Goal: Information Seeking & Learning: Understand process/instructions

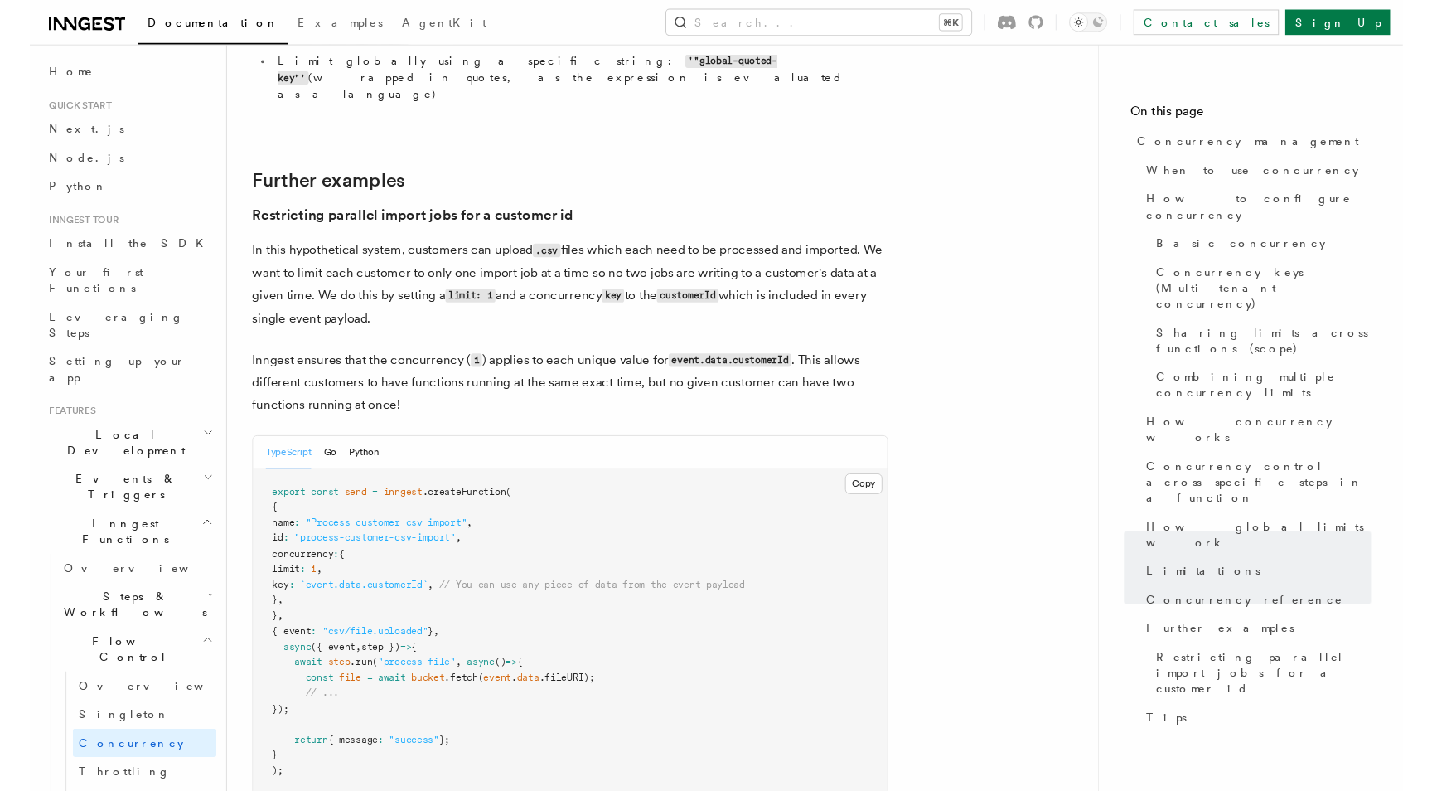
scroll to position [6568, 0]
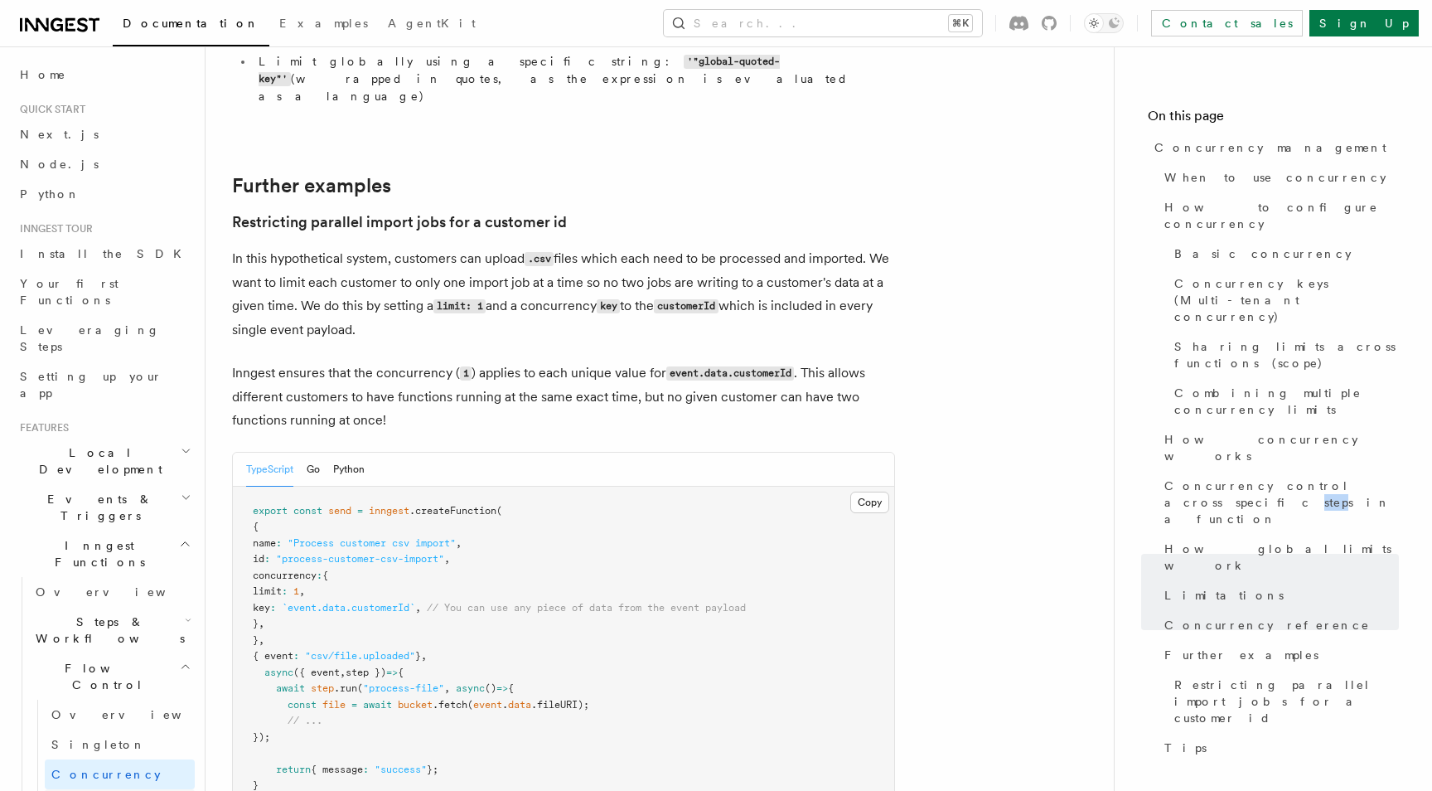
click at [128, 789] on link "Throttling" at bounding box center [120, 804] width 150 height 30
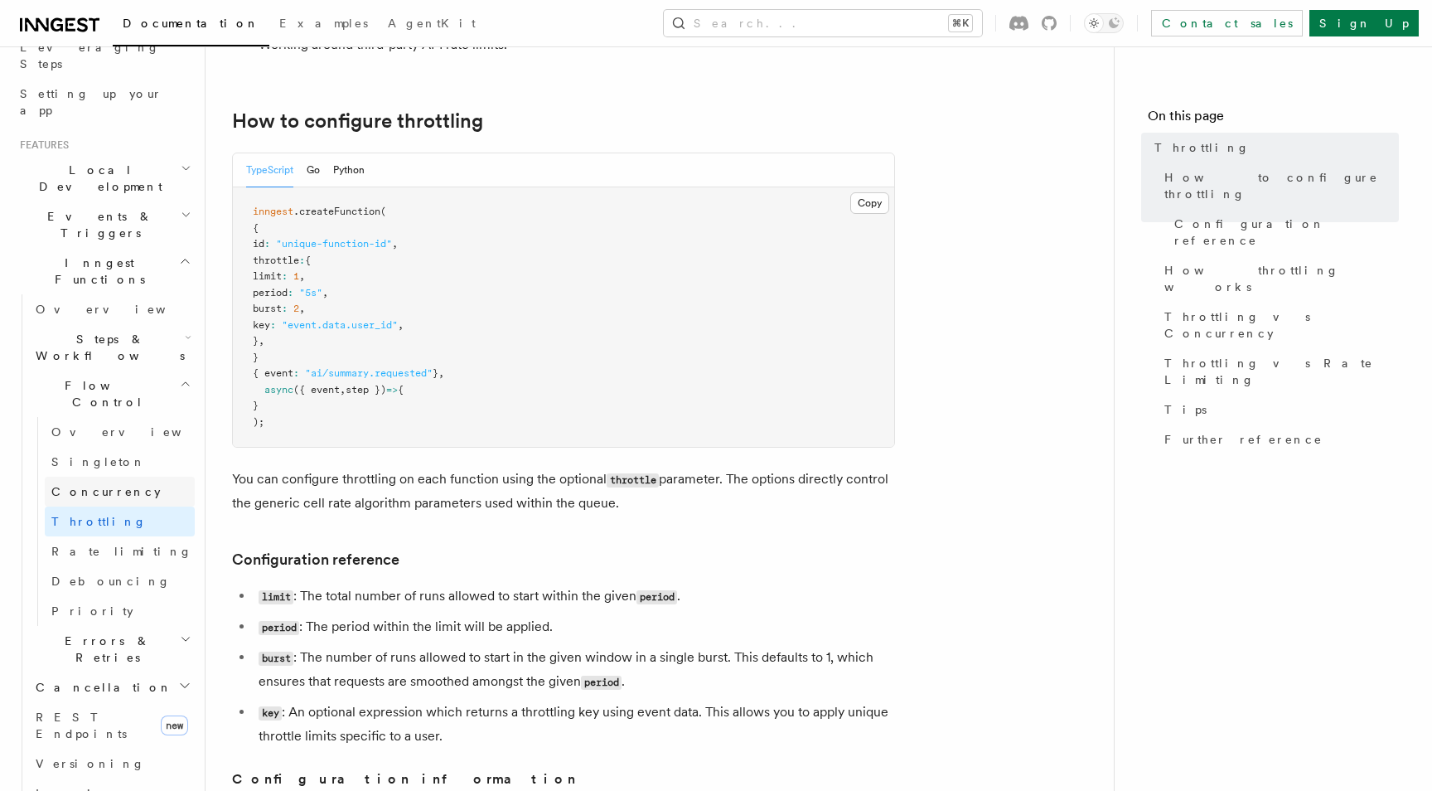
scroll to position [315, 0]
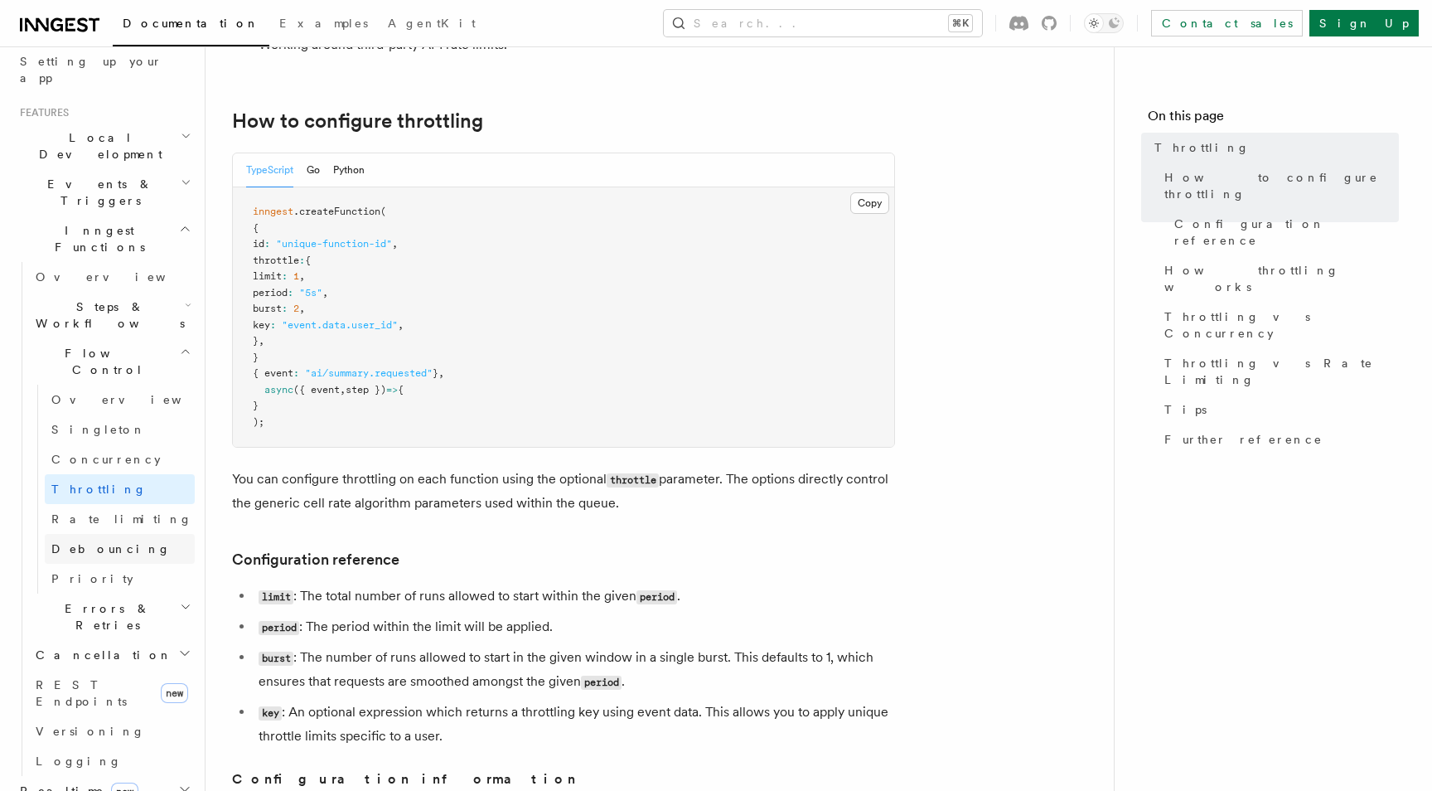
click at [133, 534] on link "Debouncing" at bounding box center [120, 549] width 150 height 30
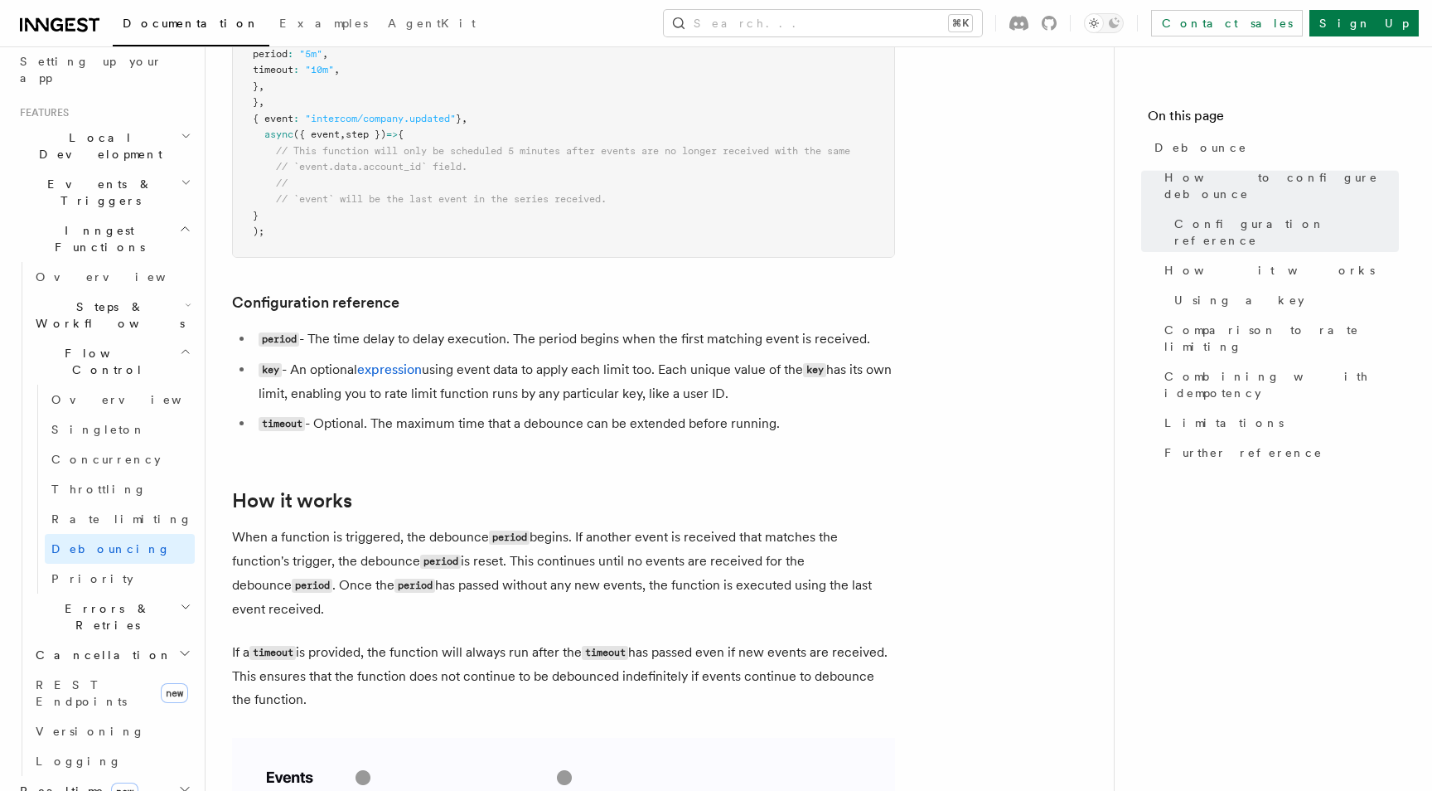
scroll to position [388, 0]
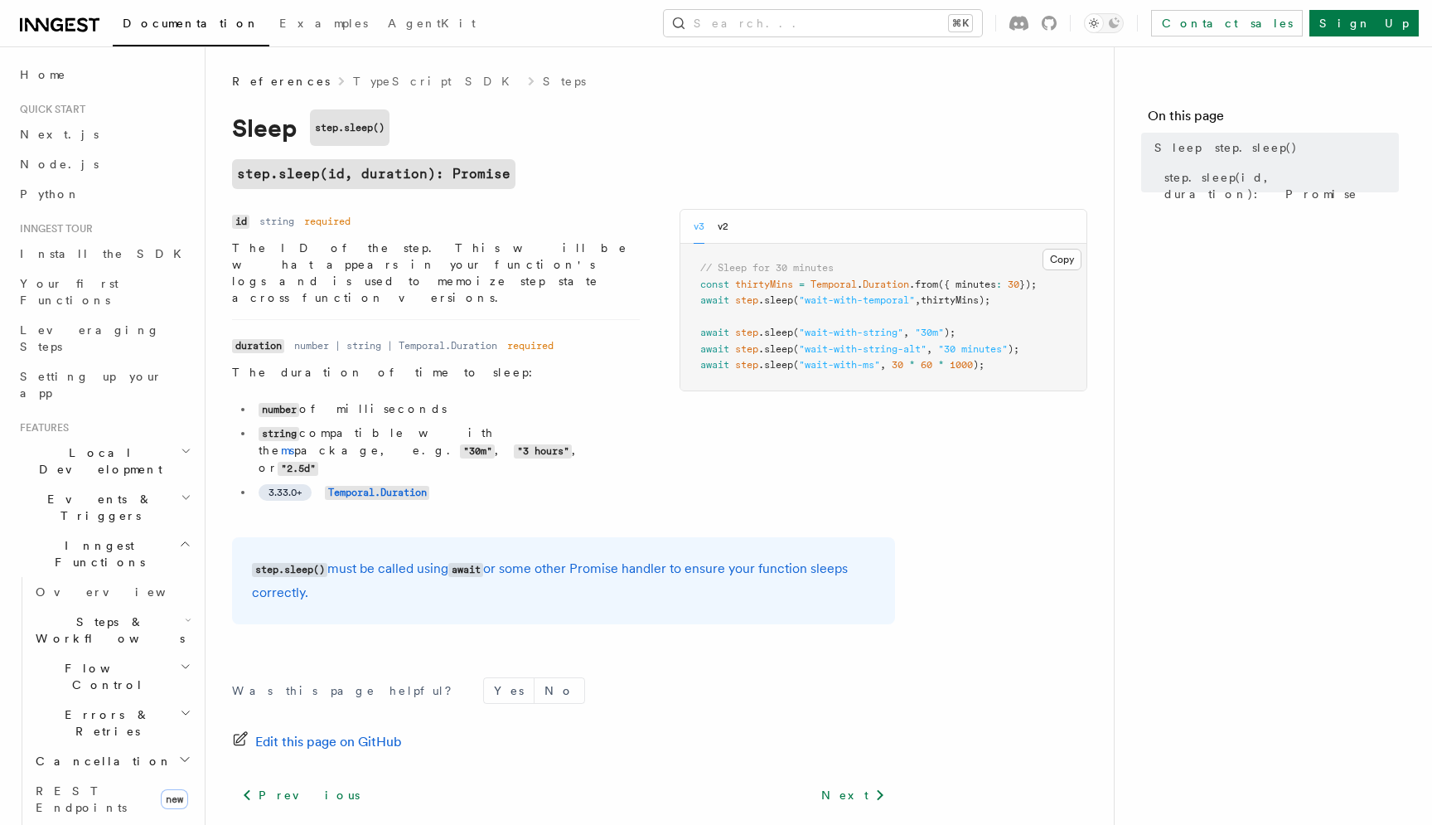
click at [928, 306] on span "thirtyMins);" at bounding box center [956, 300] width 70 height 12
copy code "await step .sleep ( "wait-with-temporal" , thirtyMins);"
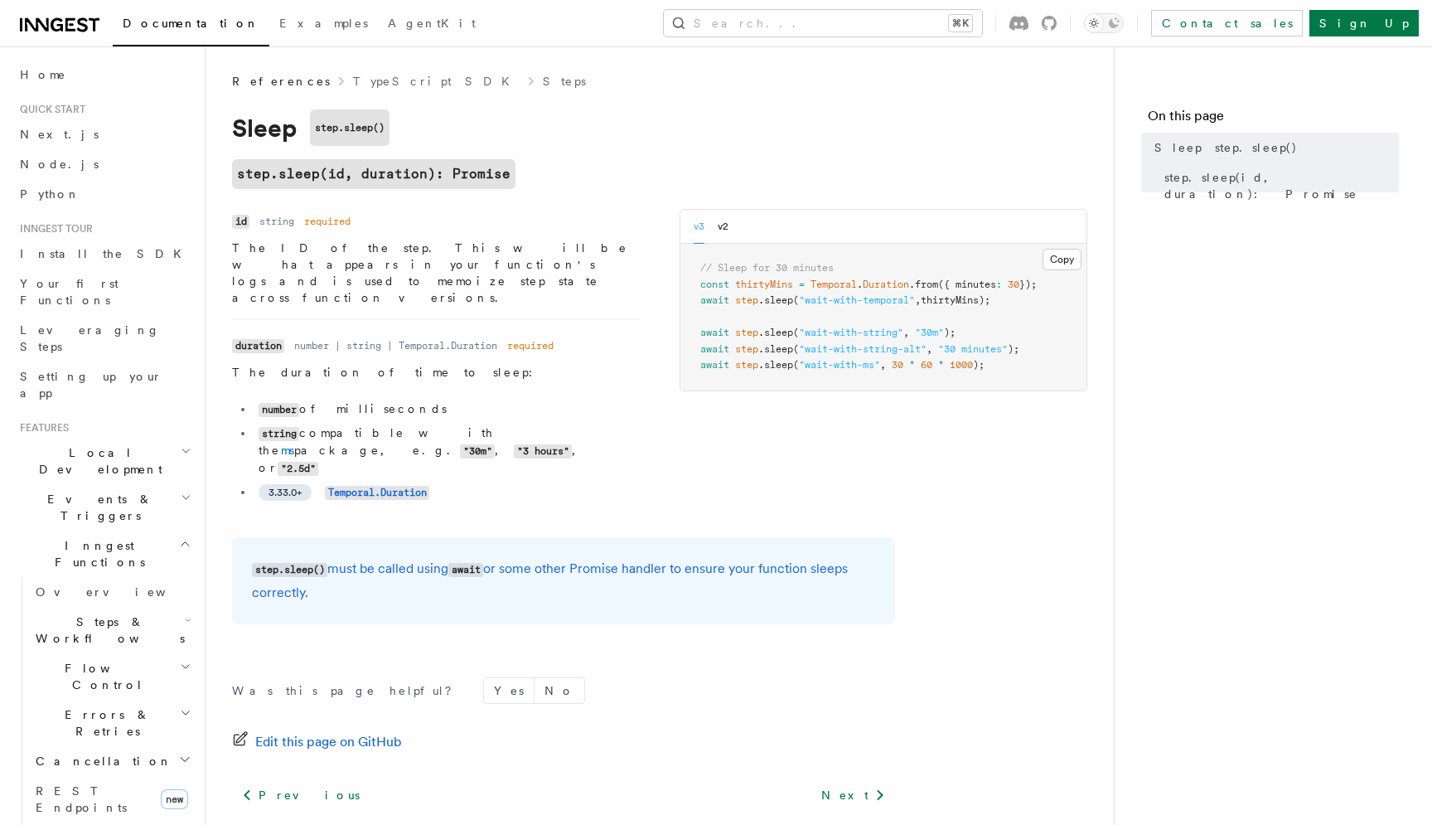
click at [950, 368] on span at bounding box center [947, 365] width 6 height 12
copy code "await step .sleep ( "wait-with-ms" , 30 * 60 * 1000 );"
